Goal: Check status: Check status

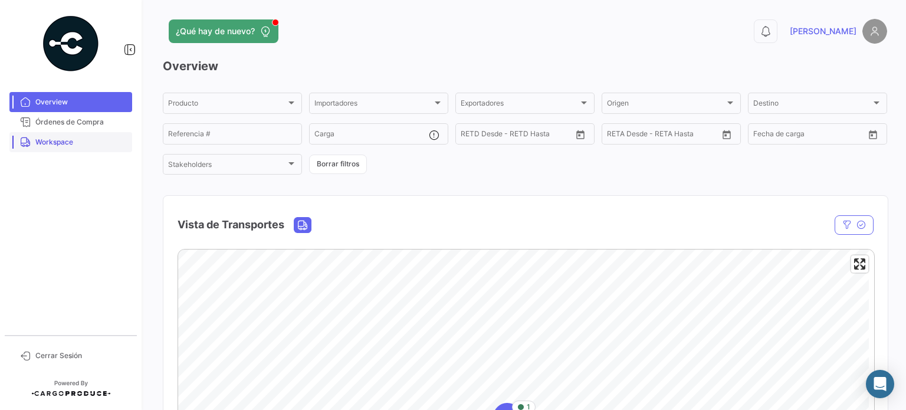
click at [42, 149] on link "Workspace" at bounding box center [70, 142] width 123 height 20
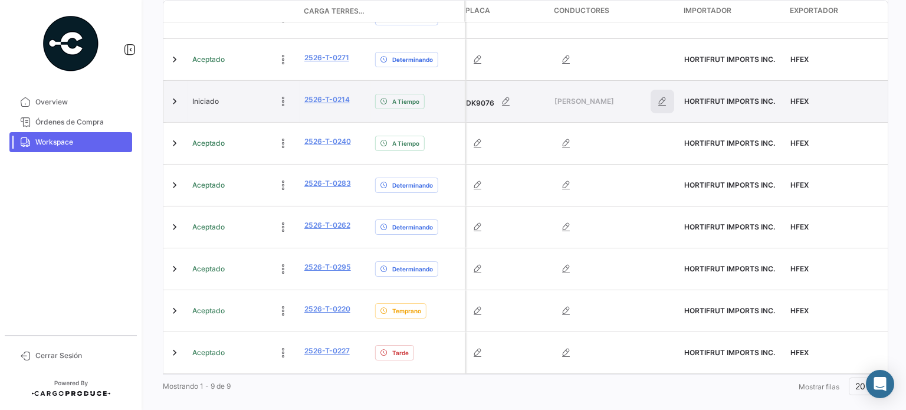
scroll to position [0, 100]
click at [310, 103] on link "2526-T-0214" at bounding box center [326, 99] width 45 height 11
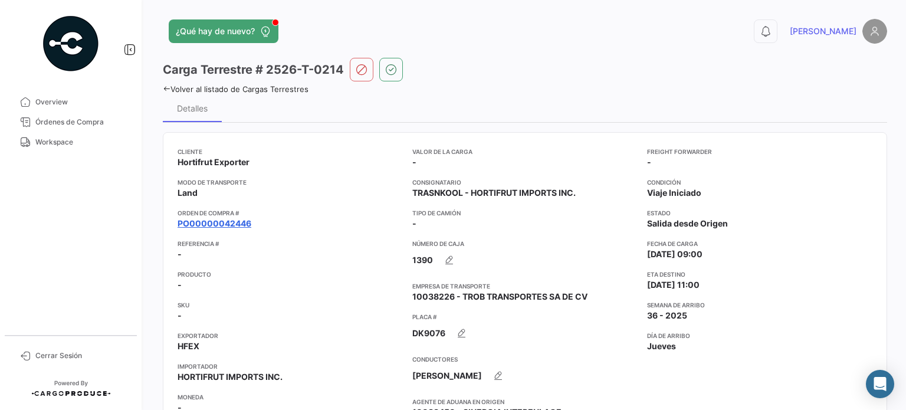
click at [229, 222] on link "PO00000042446" at bounding box center [215, 224] width 74 height 12
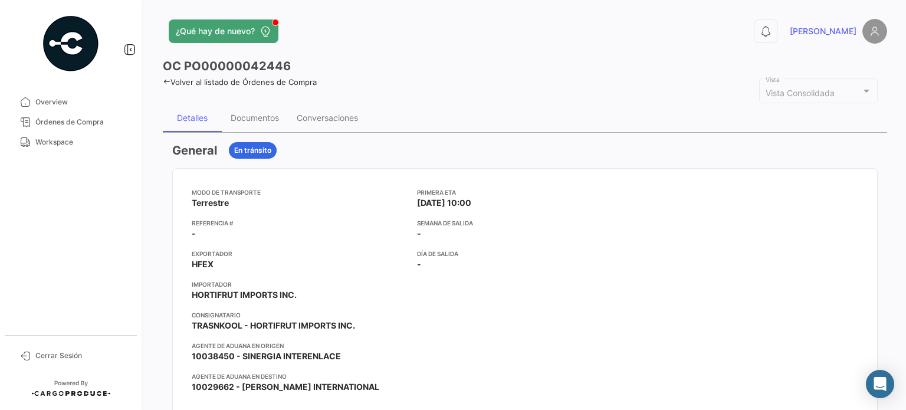
click at [167, 79] on icon at bounding box center [167, 82] width 8 height 8
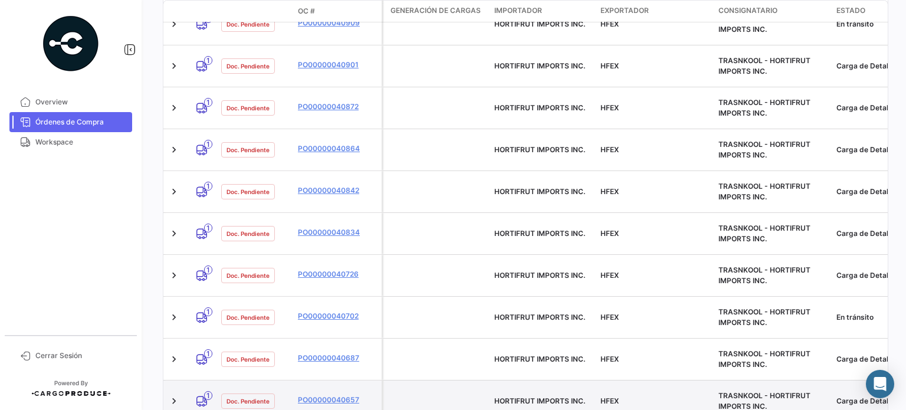
scroll to position [704, 0]
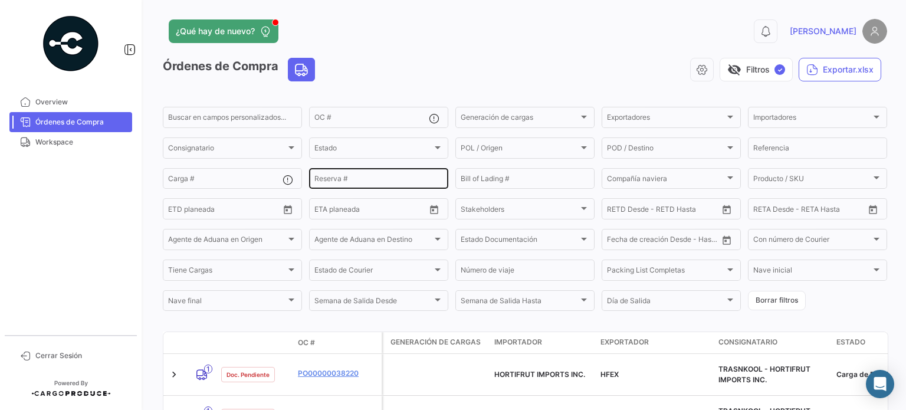
scroll to position [0, 0]
drag, startPoint x: 58, startPoint y: 146, endPoint x: 117, endPoint y: 150, distance: 58.5
click at [58, 146] on span "Workspace" at bounding box center [81, 142] width 92 height 11
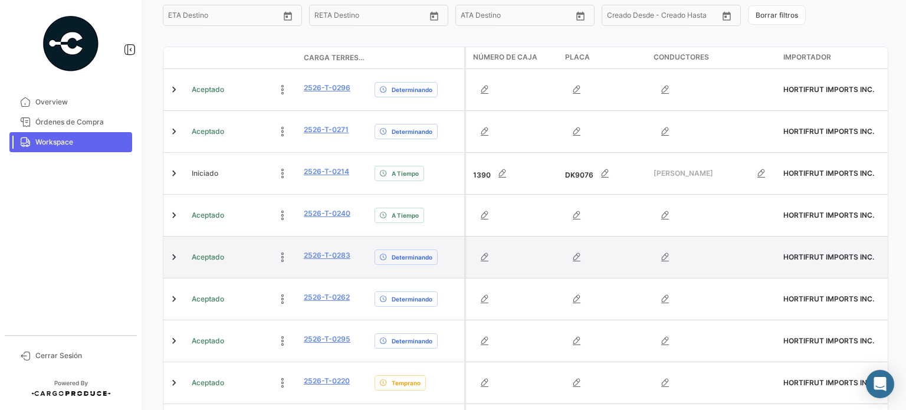
scroll to position [236, 0]
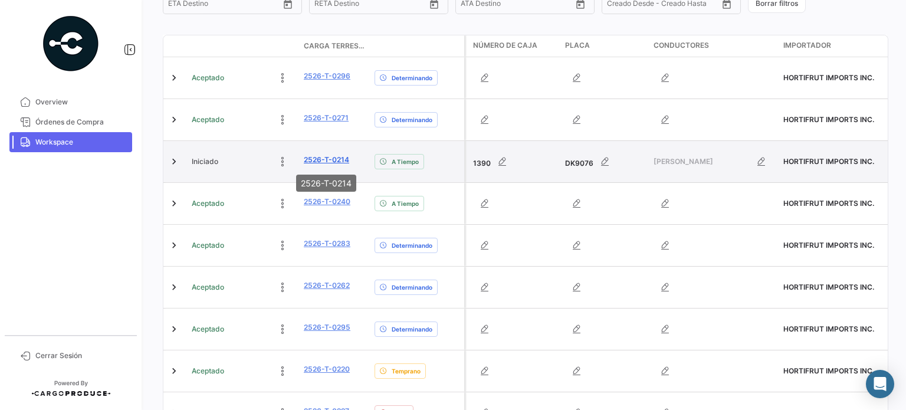
click at [328, 162] on link "2526-T-0214" at bounding box center [326, 160] width 45 height 11
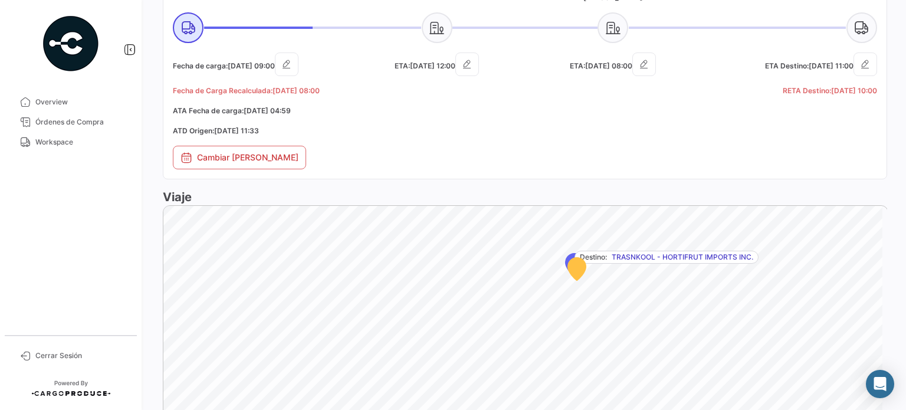
scroll to position [426, 0]
